Goal: Communication & Community: Share content

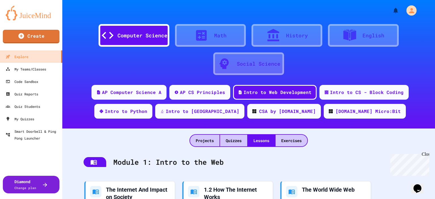
scroll to position [78, 0]
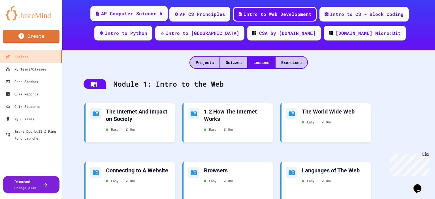
click at [130, 16] on div "AP Computer Science A" at bounding box center [131, 13] width 61 height 7
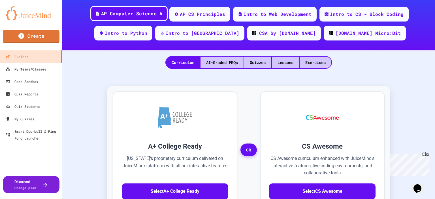
scroll to position [78, 0]
click at [252, 63] on div "Quizzes" at bounding box center [257, 63] width 27 height 12
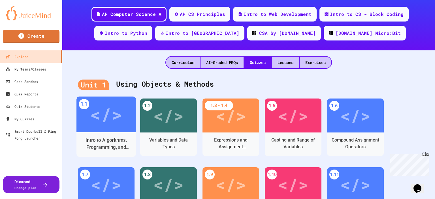
click at [113, 139] on div "Intro to Algorithms, Programming, and Compilers" at bounding box center [106, 144] width 51 height 14
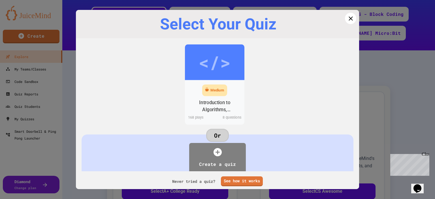
click at [205, 103] on div "Introduction to Algorithms, Programming, and Compilers" at bounding box center [214, 106] width 51 height 14
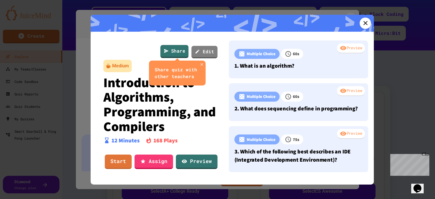
click at [172, 54] on link "Share" at bounding box center [174, 51] width 28 height 13
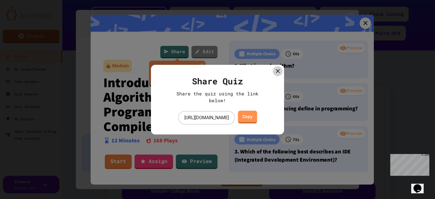
click at [257, 117] on link "Copy" at bounding box center [247, 117] width 19 height 13
click at [277, 69] on icon at bounding box center [277, 71] width 5 height 5
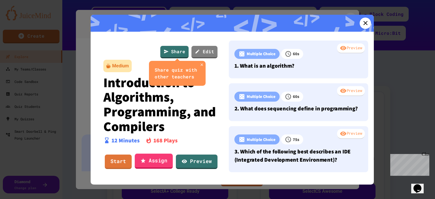
click at [162, 160] on link "Assign" at bounding box center [154, 161] width 38 height 15
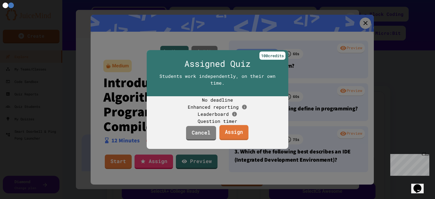
click at [241, 140] on link "Assign" at bounding box center [233, 132] width 29 height 15
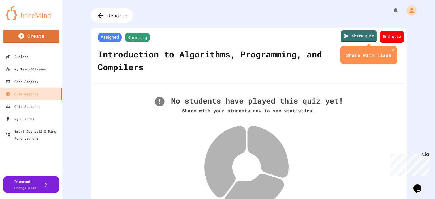
click at [343, 37] on icon at bounding box center [346, 36] width 6 height 6
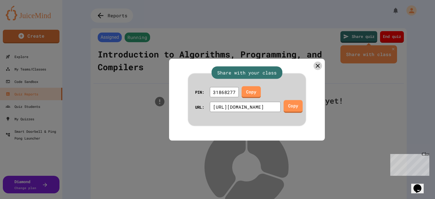
click at [296, 107] on link "Copy" at bounding box center [292, 106] width 19 height 13
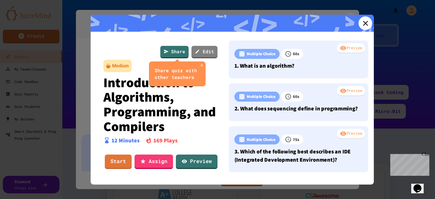
click at [361, 26] on icon at bounding box center [365, 23] width 8 height 8
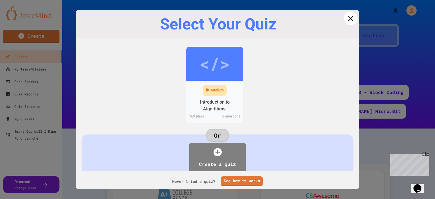
click at [349, 18] on icon at bounding box center [350, 18] width 8 height 8
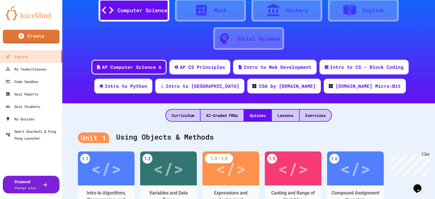
scroll to position [28, 0]
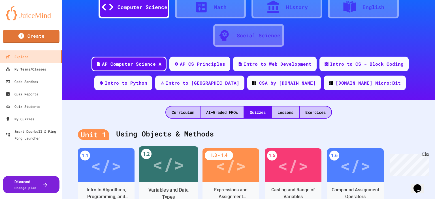
click at [148, 175] on div "</>" at bounding box center [168, 164] width 59 height 36
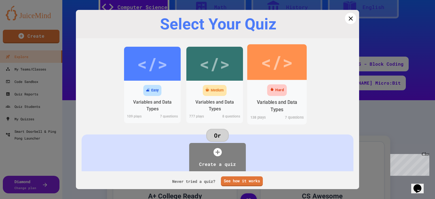
click at [268, 112] on div "Variables and Data Types" at bounding box center [277, 106] width 51 height 14
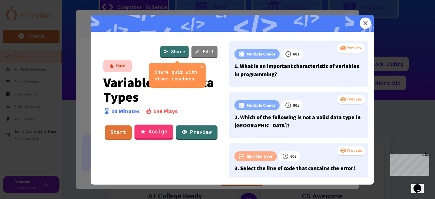
click at [149, 129] on link "Assign" at bounding box center [154, 132] width 39 height 15
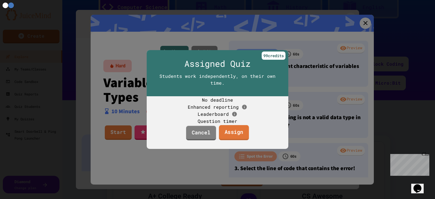
click at [224, 140] on link "Assign" at bounding box center [234, 132] width 30 height 15
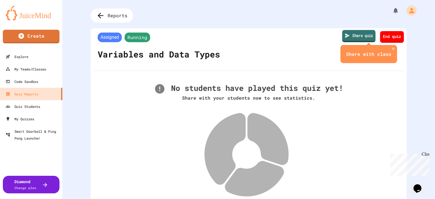
click at [349, 36] on link "Share quiz" at bounding box center [358, 36] width 33 height 12
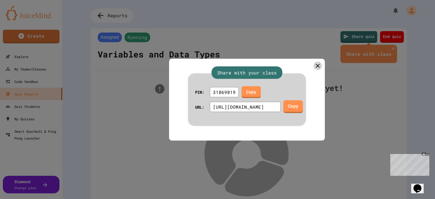
click at [298, 105] on link "Copy" at bounding box center [293, 106] width 20 height 13
click at [315, 63] on icon at bounding box center [317, 65] width 5 height 5
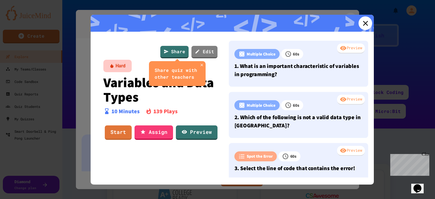
click at [361, 24] on icon at bounding box center [365, 23] width 8 height 8
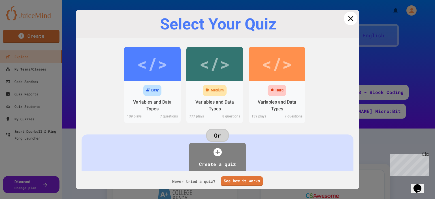
click at [347, 21] on icon at bounding box center [350, 18] width 8 height 8
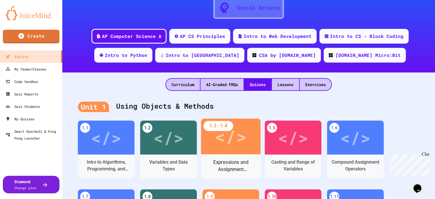
scroll to position [57, 0]
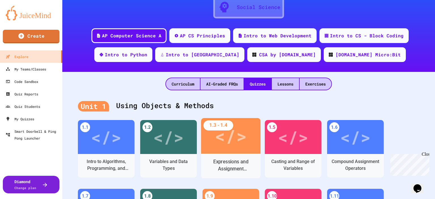
click at [217, 155] on div "Expressions and Assignment Statements" at bounding box center [230, 166] width 59 height 25
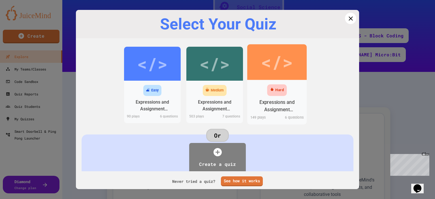
click at [285, 106] on div "Expressions and Assignment Statements" at bounding box center [277, 106] width 51 height 14
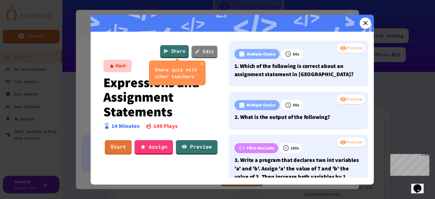
click at [173, 53] on link "Share" at bounding box center [174, 51] width 29 height 13
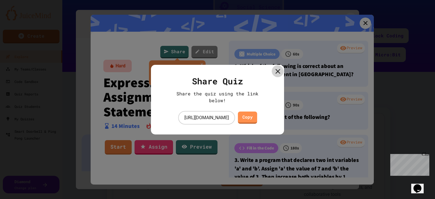
click at [275, 70] on icon at bounding box center [278, 71] width 8 height 8
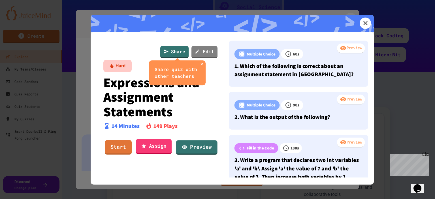
click at [150, 147] on link "Assign" at bounding box center [154, 146] width 36 height 15
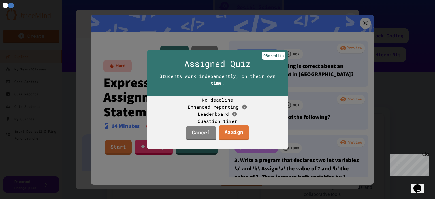
click at [224, 140] on link "Assign" at bounding box center [234, 132] width 30 height 15
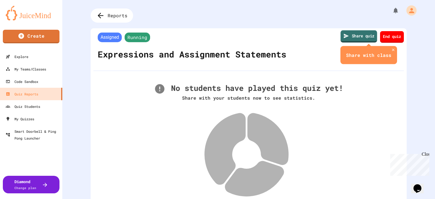
click at [344, 37] on icon at bounding box center [346, 36] width 5 height 5
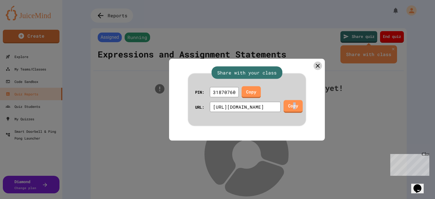
click at [296, 106] on link "Copy" at bounding box center [292, 106] width 19 height 13
